Goal: Task Accomplishment & Management: Manage account settings

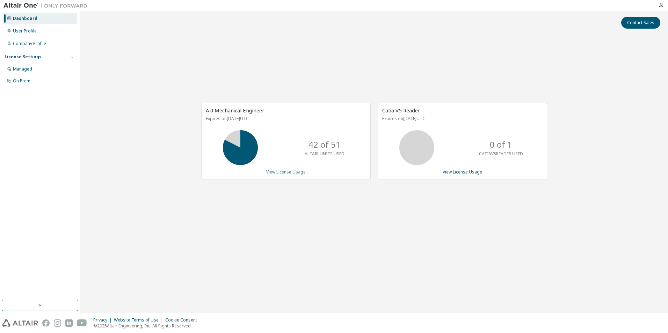
click at [294, 173] on link "View License Usage" at bounding box center [285, 172] width 39 height 6
click at [349, 69] on div "AU Mechanical Engineer Expires on March 14, 2026 UTC 42 of 51 ALTAIR UNITS USED…" at bounding box center [374, 145] width 581 height 217
